Goal: Task Accomplishment & Management: Use online tool/utility

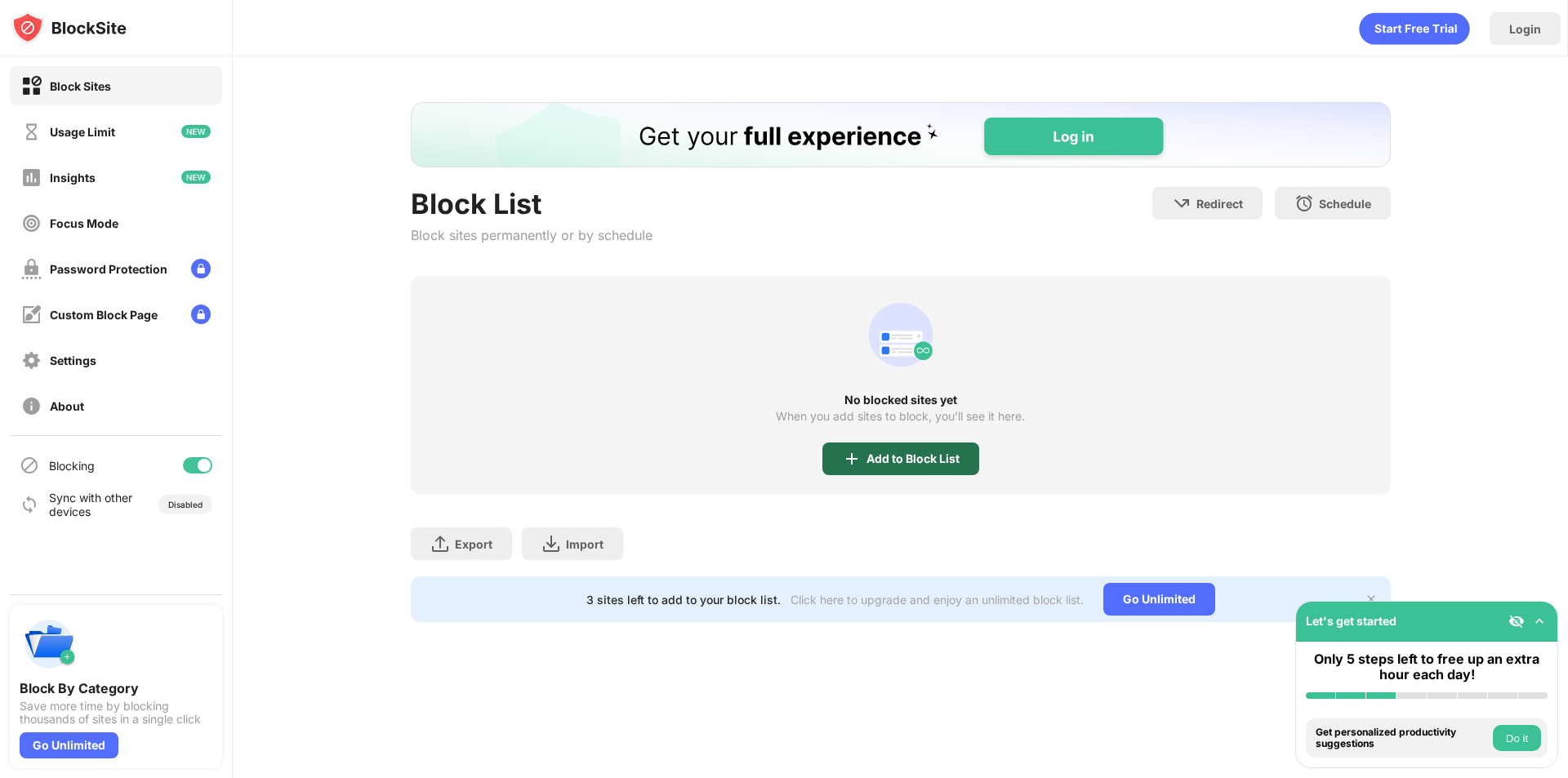
click at [899, 459] on div "Add to Block List" at bounding box center [913, 458] width 93 height 13
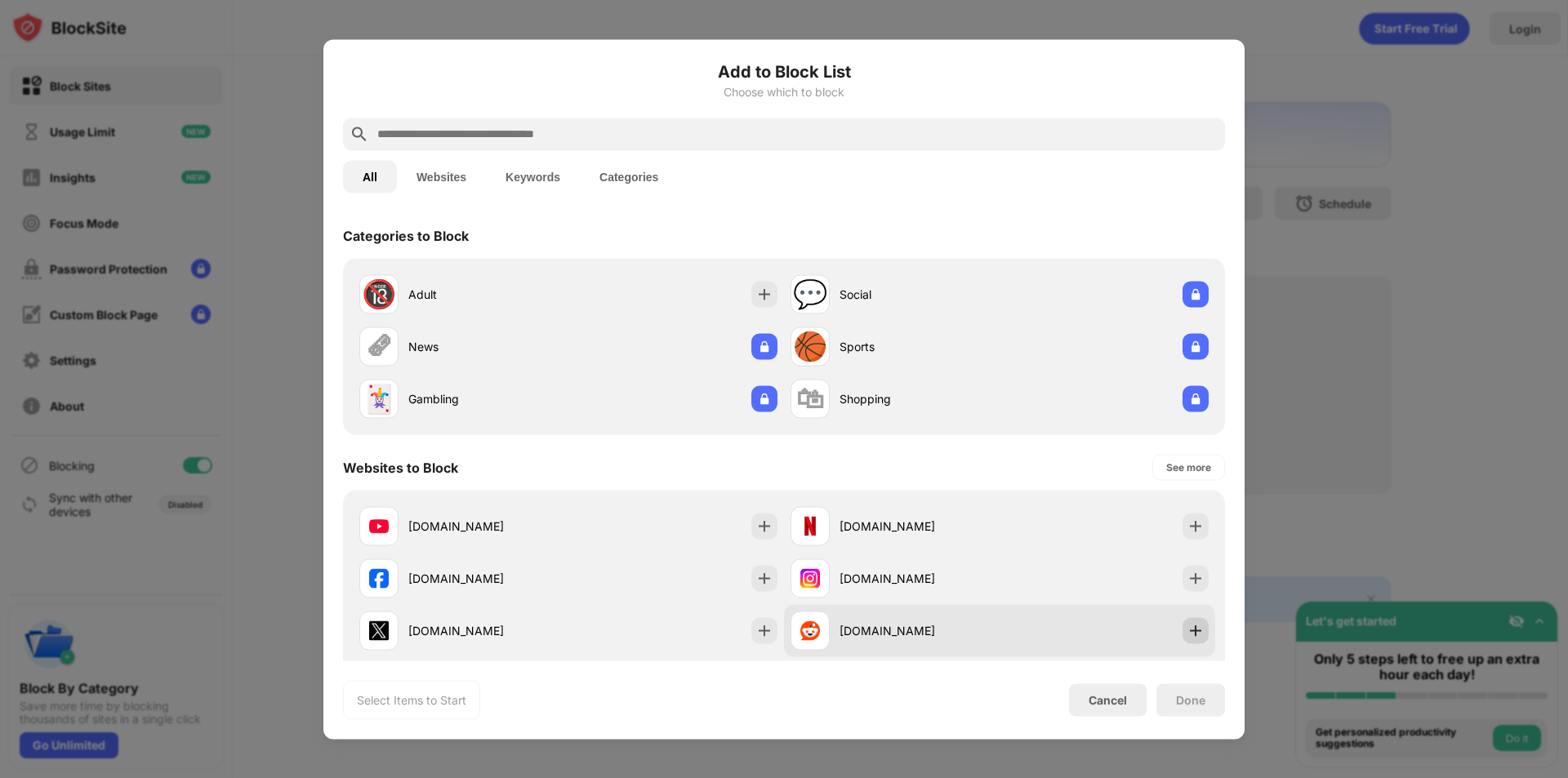
click at [1182, 632] on div at bounding box center [1195, 631] width 26 height 26
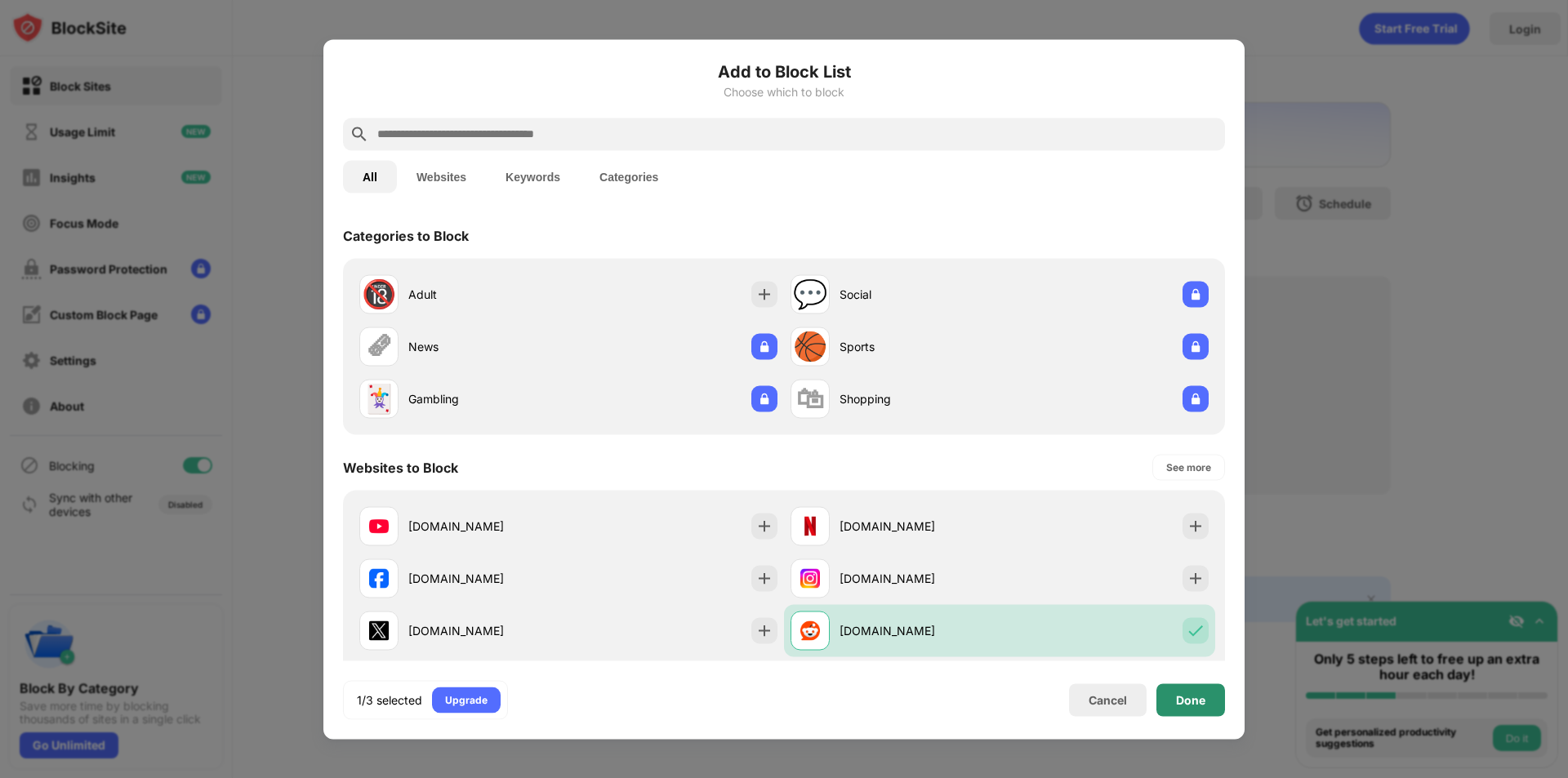
click at [1181, 703] on div "Done" at bounding box center [1190, 700] width 29 height 13
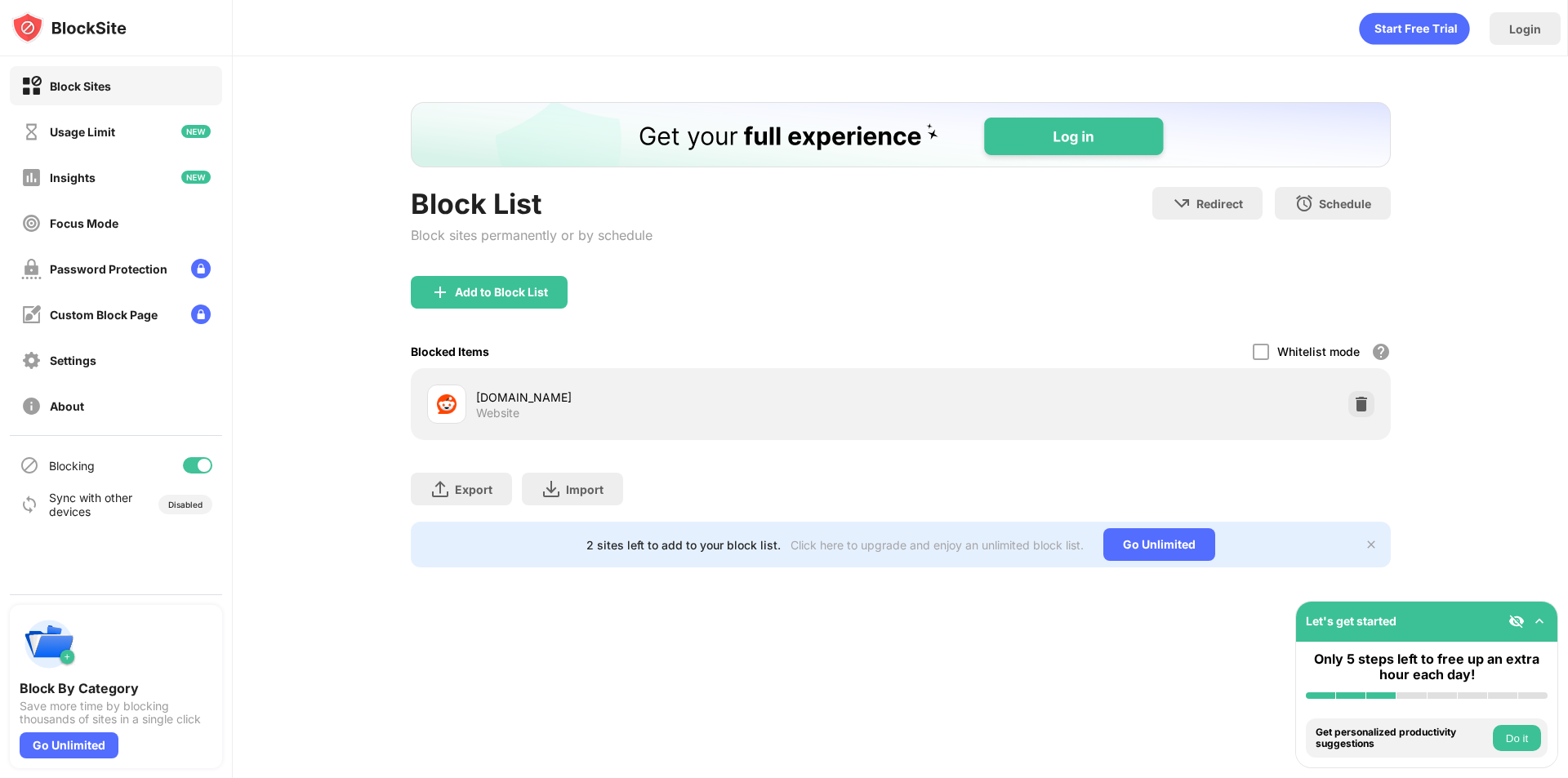
drag, startPoint x: 1327, startPoint y: 62, endPoint x: 1542, endPoint y: 389, distance: 391.3
click at [1542, 391] on div "Block List Block sites permanently or by schedule Redirect Choose a site to be …" at bounding box center [900, 335] width 1335 height 557
click at [1476, 370] on div "Block List Block sites permanently or by schedule Redirect Choose a site to be …" at bounding box center [900, 335] width 1335 height 557
